Goal: Information Seeking & Learning: Check status

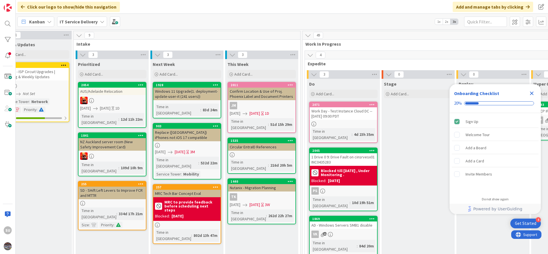
scroll to position [0, 174]
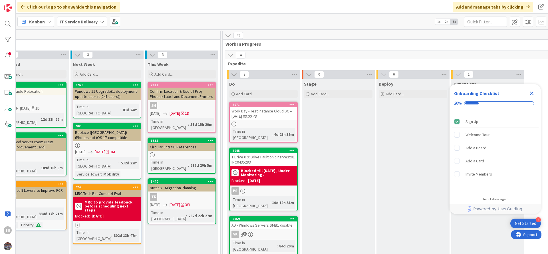
click at [281, 227] on div "[DATE] - Windows Servers SMB1 disable VK 11 Time in [GEOGRAPHIC_DATA] : 84d 20m…" at bounding box center [263, 239] width 69 height 47
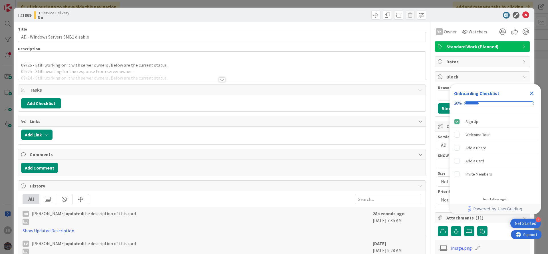
click at [28, 60] on div "09/26 - Still working on it with server owners . Below are the current status .…" at bounding box center [222, 66] width 408 height 28
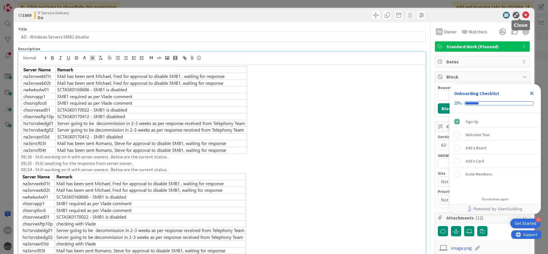
click at [523, 14] on icon at bounding box center [526, 15] width 7 height 7
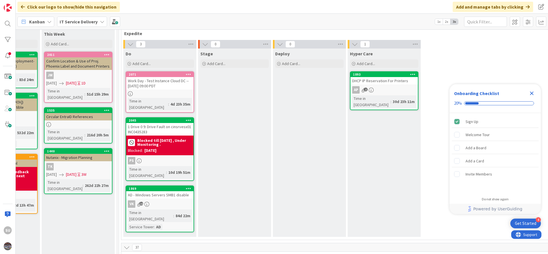
scroll to position [43, 278]
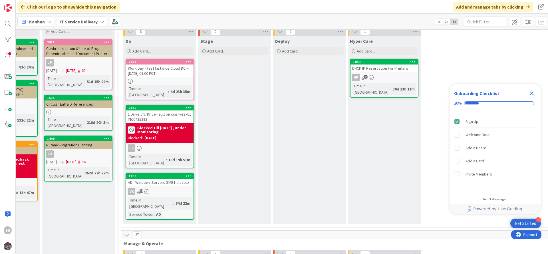
click at [166, 145] on div "PS" at bounding box center [159, 148] width 67 height 7
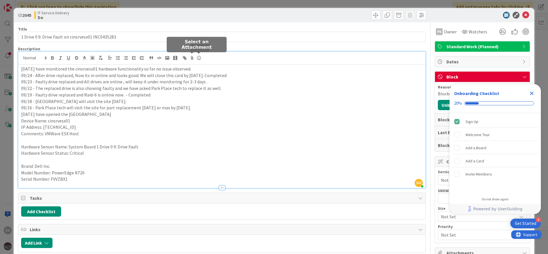
drag, startPoint x: 199, startPoint y: 57, endPoint x: 185, endPoint y: 74, distance: 22.5
click at [174, 53] on div "SU [PERSON_NAME] just joined [DATE] have monitored the cinsrvesx01 hardware fun…" at bounding box center [222, 120] width 408 height 137
click at [219, 185] on div at bounding box center [222, 185] width 408 height 6
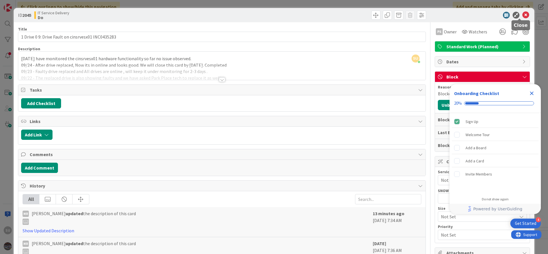
click at [523, 16] on icon at bounding box center [526, 15] width 7 height 7
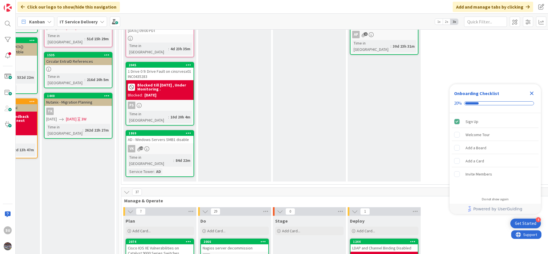
click at [168, 145] on div "VK 12" at bounding box center [159, 148] width 67 height 7
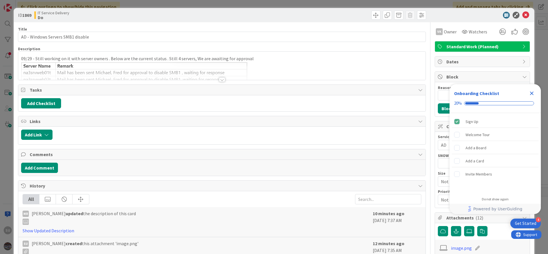
click at [219, 79] on div at bounding box center [222, 79] width 6 height 5
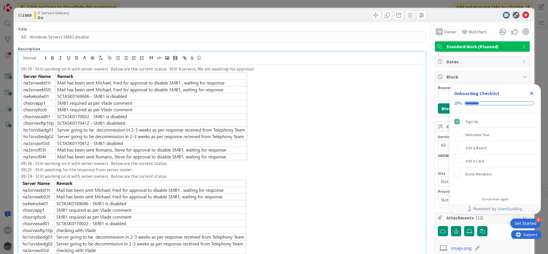
scroll to position [43, 0]
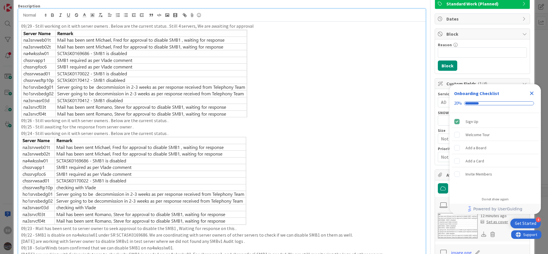
drag, startPoint x: 244, startPoint y: 94, endPoint x: 220, endPoint y: 91, distance: 24.2
click at [220, 91] on img at bounding box center [134, 73] width 227 height 88
click at [318, 118] on p "09/26 - Still working on it with server owners . Below are the current status ." at bounding box center [222, 120] width 402 height 7
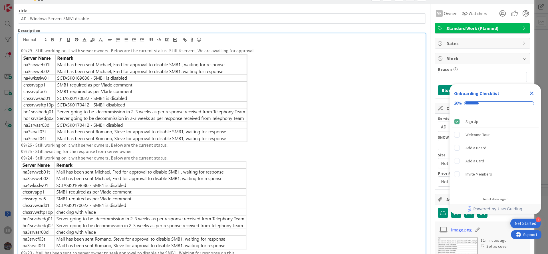
scroll to position [0, 0]
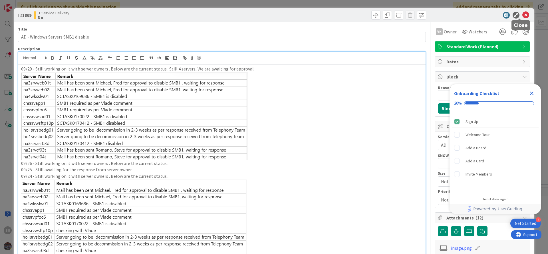
click at [523, 14] on icon at bounding box center [526, 15] width 7 height 7
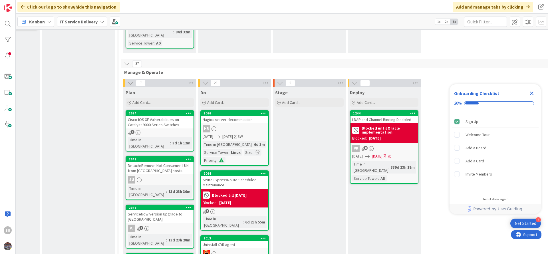
scroll to position [257, 278]
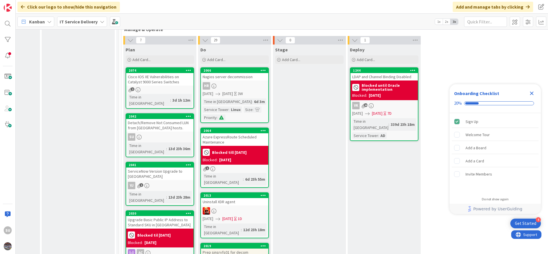
click at [160, 133] on div "SU" at bounding box center [159, 136] width 67 height 7
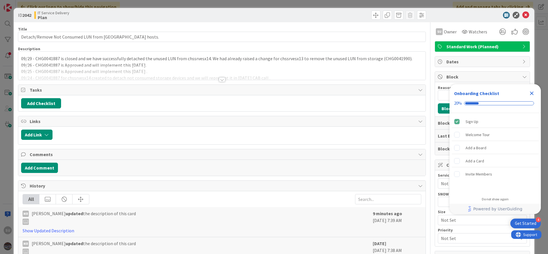
click at [220, 80] on div at bounding box center [222, 79] width 6 height 5
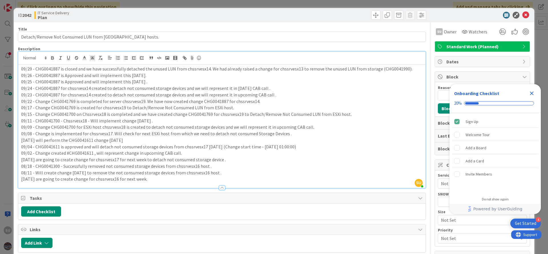
click at [290, 70] on p "09/29 - CHG0041887 is closed and we have successfully detached the unused LUN f…" at bounding box center [222, 69] width 402 height 7
click at [48, 67] on p "09/29 - CHG0041887 is closed and we have successfully detached the unused LUN f…" at bounding box center [222, 69] width 402 height 7
click at [523, 15] on icon at bounding box center [526, 15] width 7 height 7
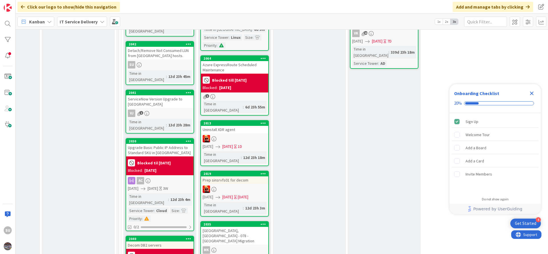
scroll to position [343, 278]
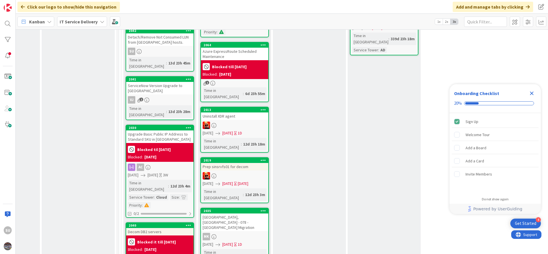
click at [164, 164] on div "AC" at bounding box center [159, 167] width 67 height 7
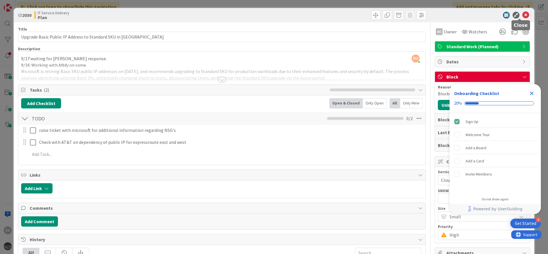
drag, startPoint x: 518, startPoint y: 15, endPoint x: 470, endPoint y: 15, distance: 48.0
click at [523, 14] on icon at bounding box center [526, 15] width 7 height 7
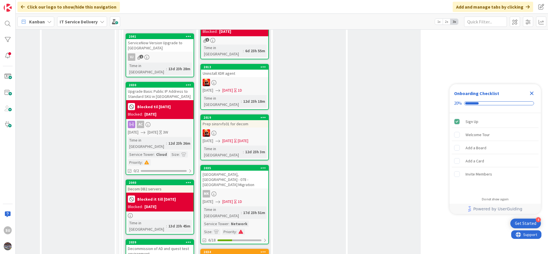
click at [158, 213] on div at bounding box center [159, 215] width 67 height 5
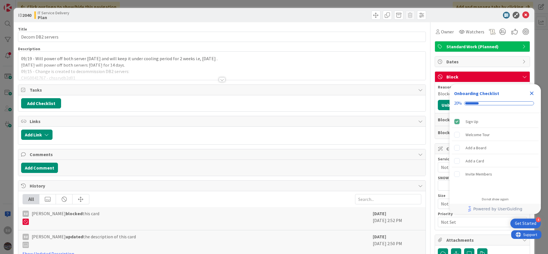
click at [219, 78] on div at bounding box center [222, 79] width 6 height 5
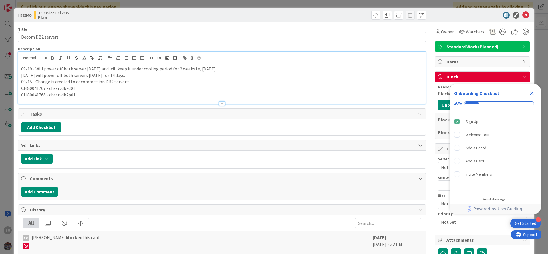
click at [532, 92] on icon "Close Checklist" at bounding box center [532, 93] width 7 height 7
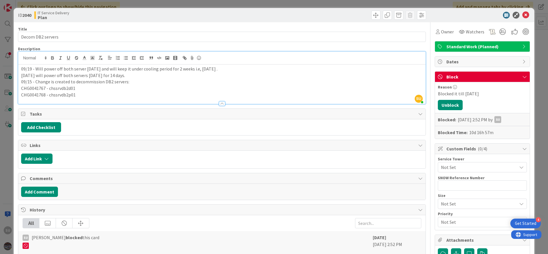
drag, startPoint x: 224, startPoint y: 70, endPoint x: 189, endPoint y: 69, distance: 34.9
click at [189, 69] on p "09/19 - Will power off both server [DATE] and will keep it under cooling period…" at bounding box center [222, 69] width 402 height 7
click at [523, 16] on icon at bounding box center [526, 15] width 7 height 7
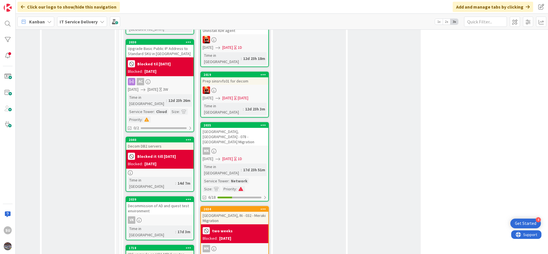
click at [159, 217] on div "VK" at bounding box center [159, 220] width 67 height 7
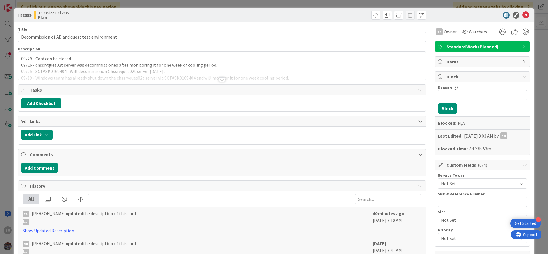
click at [221, 80] on div at bounding box center [222, 79] width 6 height 5
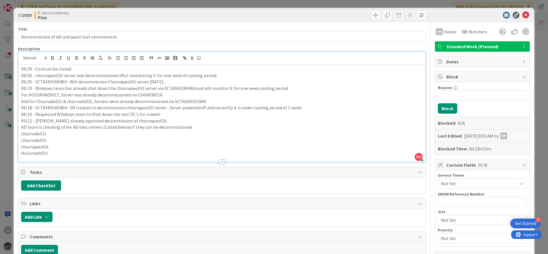
click at [51, 77] on p "09/26 - chssrvques02t server was decommissioned after monitoring it for one wee…" at bounding box center [222, 75] width 402 height 7
click at [523, 15] on icon at bounding box center [526, 15] width 7 height 7
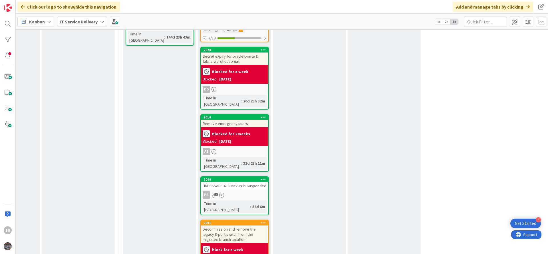
scroll to position [728, 278]
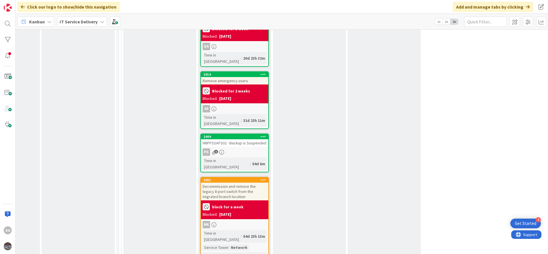
click at [251, 149] on div "PS 3" at bounding box center [234, 152] width 67 height 7
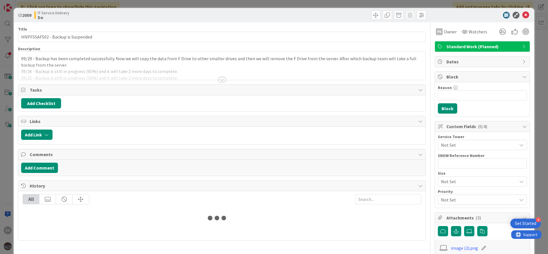
click at [219, 80] on div at bounding box center [222, 79] width 6 height 5
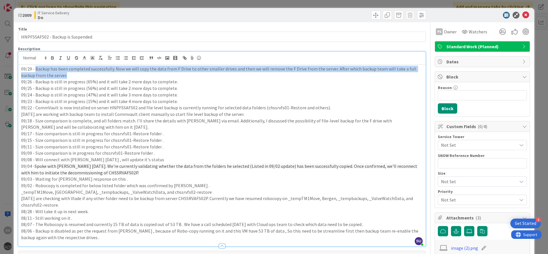
drag, startPoint x: 67, startPoint y: 76, endPoint x: 36, endPoint y: 70, distance: 32.3
click at [36, 70] on p "09/29 - Backup has been completed successfully. Now we will copy the data from …" at bounding box center [222, 72] width 402 height 13
click at [70, 77] on p "09/29 - Backup has been completed successfully. Now we will copy the data from …" at bounding box center [222, 72] width 402 height 13
drag, startPoint x: 70, startPoint y: 77, endPoint x: 34, endPoint y: 69, distance: 36.5
click at [34, 69] on p "09/29 - Backup has been completed successfully. Now we will copy the data from …" at bounding box center [222, 72] width 402 height 13
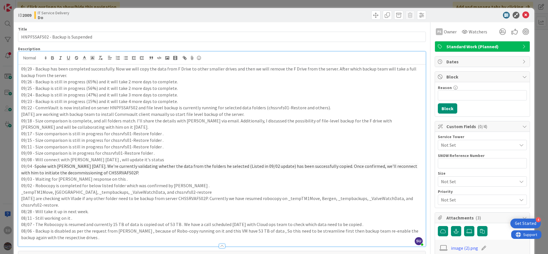
click at [209, 93] on p "09/24 - Backup is still in progress (47%) and it will take 3 more days to compl…" at bounding box center [222, 95] width 402 height 7
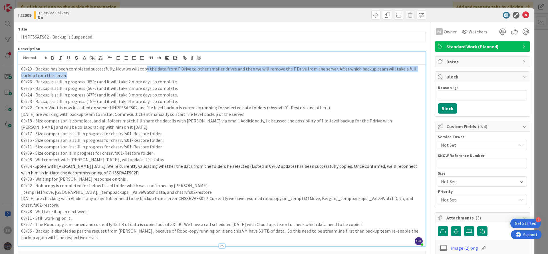
drag, startPoint x: 68, startPoint y: 76, endPoint x: 142, endPoint y: 67, distance: 74.8
click at [143, 68] on p "09/29 - Backup has been completed successfully. Now we will copy the data from …" at bounding box center [222, 72] width 402 height 13
drag, startPoint x: 113, startPoint y: 67, endPoint x: 115, endPoint y: 72, distance: 5.9
click at [115, 72] on p "09/29 - Backup has been completed successfully. Now we will copy the data from …" at bounding box center [222, 72] width 402 height 13
click at [73, 76] on p "09/29 - Backup has been completed successfully. Now we will copy the data from …" at bounding box center [222, 72] width 402 height 13
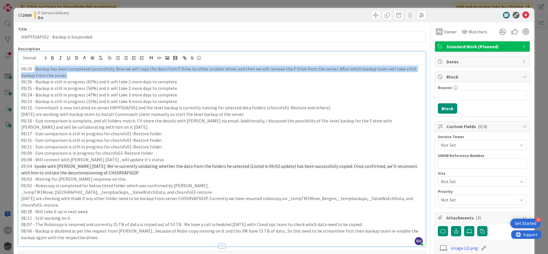
drag, startPoint x: 78, startPoint y: 75, endPoint x: 34, endPoint y: 70, distance: 44.3
click at [34, 70] on p "09/29 - Backup has been completed successfully. Now we will copy the data from …" at bounding box center [222, 72] width 402 height 13
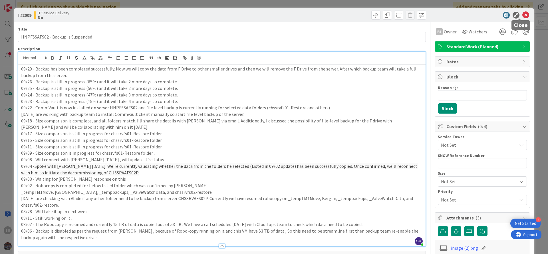
click at [523, 15] on icon at bounding box center [526, 15] width 7 height 7
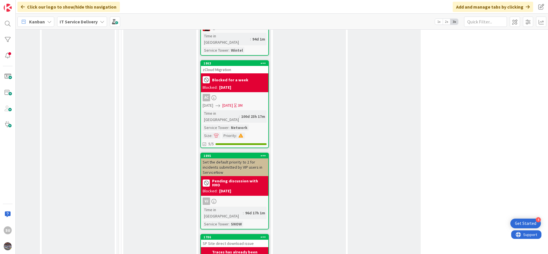
scroll to position [1543, 278]
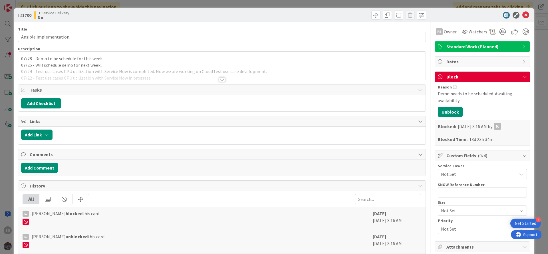
click at [219, 80] on div at bounding box center [222, 79] width 6 height 5
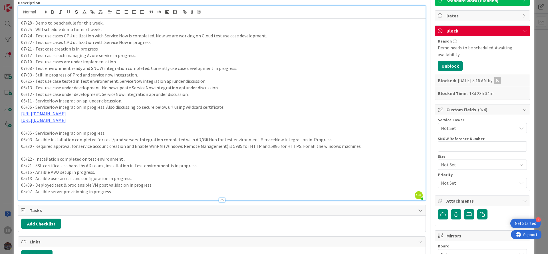
scroll to position [3, 0]
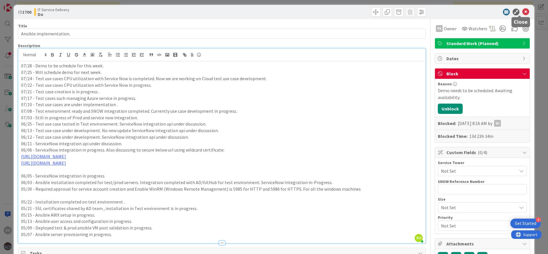
click at [523, 15] on icon at bounding box center [526, 12] width 7 height 7
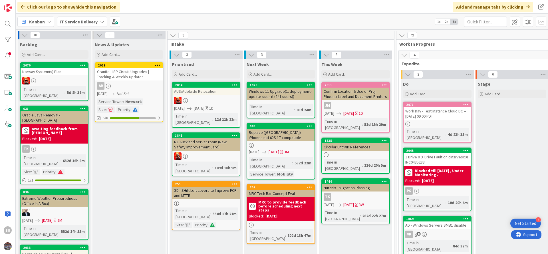
click at [352, 193] on div "TK" at bounding box center [355, 196] width 67 height 7
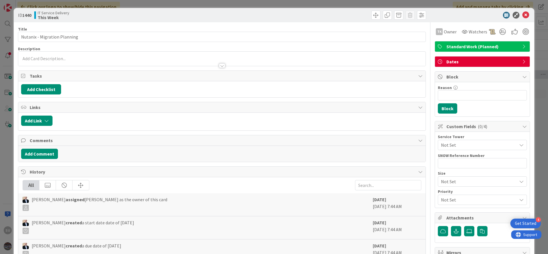
click at [219, 67] on div at bounding box center [222, 65] width 6 height 5
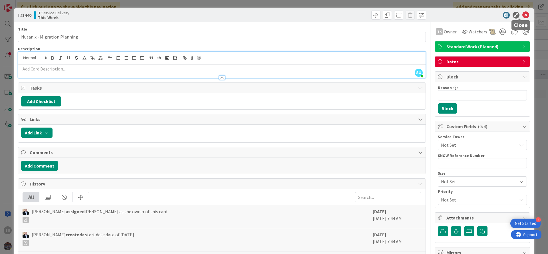
click at [523, 15] on icon at bounding box center [526, 15] width 7 height 7
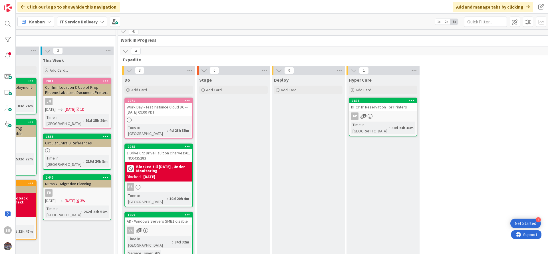
scroll to position [0, 279]
